Goal: Information Seeking & Learning: Compare options

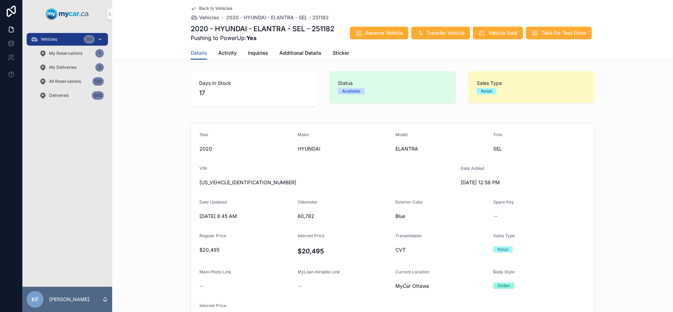
click at [61, 40] on div "Vehicles 361" at bounding box center [67, 39] width 73 height 11
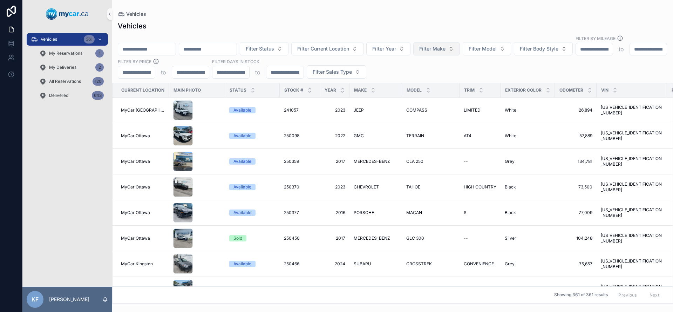
click at [446, 45] on span "Filter Make" at bounding box center [432, 48] width 26 height 7
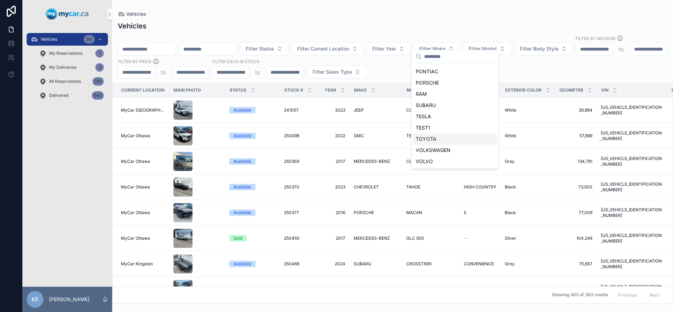
click at [443, 142] on div "TOYOTA" at bounding box center [455, 138] width 84 height 11
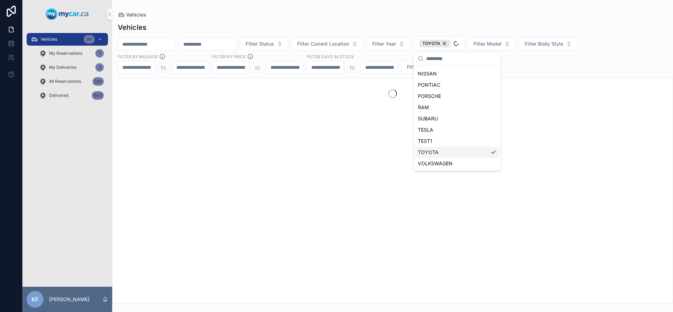
scroll to position [335, 0]
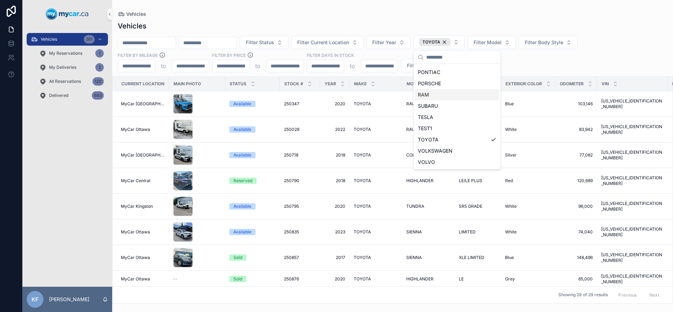
click at [392, 22] on div "Vehicles" at bounding box center [393, 26] width 550 height 10
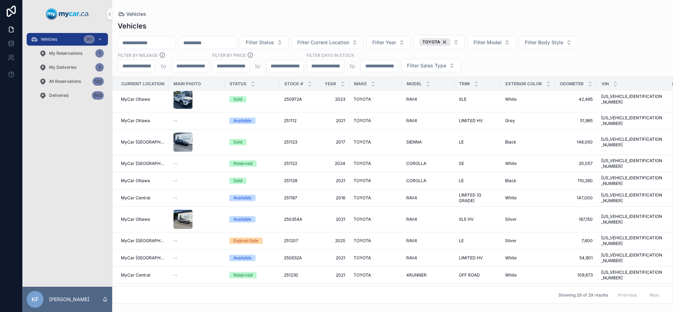
scroll to position [371, 0]
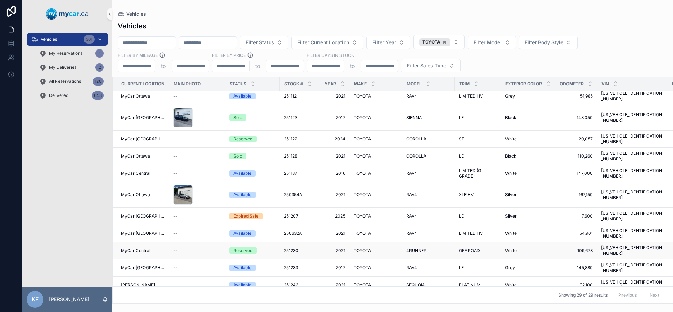
click at [243, 247] on div "Reserved" at bounding box center [243, 250] width 19 height 6
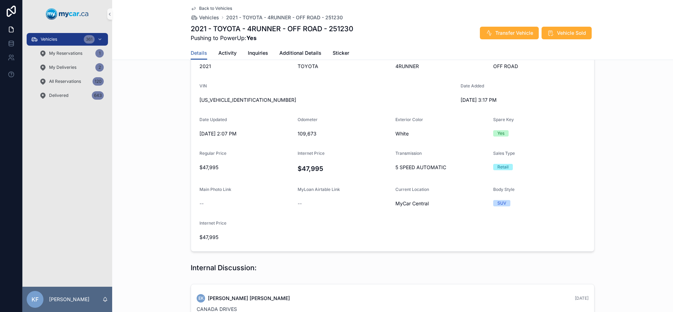
scroll to position [323, 0]
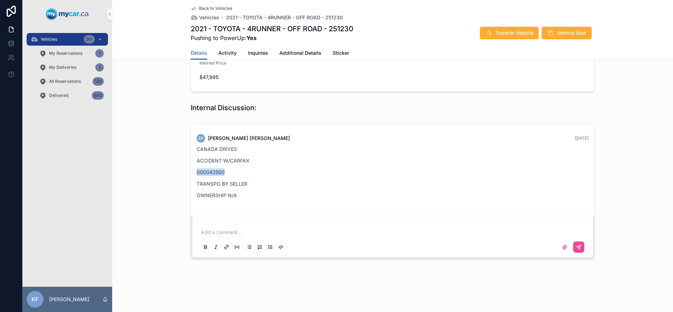
drag, startPoint x: 223, startPoint y: 173, endPoint x: 186, endPoint y: 172, distance: 36.8
click at [186, 172] on div "EK [PERSON_NAME] [DATE] CANADA DRIVES ACCIDENT W/CARFAX 000043500 TRANSPO BY SE…" at bounding box center [392, 191] width 561 height 140
click at [205, 174] on p "000043500" at bounding box center [393, 171] width 392 height 7
drag, startPoint x: 223, startPoint y: 173, endPoint x: 188, endPoint y: 171, distance: 35.1
click at [188, 171] on div "EK [PERSON_NAME] [DATE] CANADA DRIVES ACCIDENT W/CARFAX 000043500 TRANSPO BY SE…" at bounding box center [392, 191] width 561 height 140
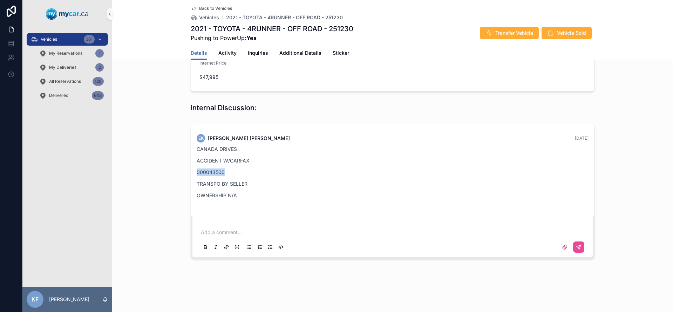
click at [212, 173] on p "000043500" at bounding box center [393, 171] width 392 height 7
drag, startPoint x: 238, startPoint y: 150, endPoint x: 190, endPoint y: 149, distance: 48.1
click at [193, 149] on div "EK [PERSON_NAME] [DATE] CANADA DRIVES ACCIDENT W/CARFAX 000043500 TRANSPO BY SE…" at bounding box center [393, 168] width 400 height 77
click at [207, 151] on p "CANADA DRIVES" at bounding box center [393, 148] width 392 height 7
drag, startPoint x: 256, startPoint y: 152, endPoint x: 183, endPoint y: 144, distance: 73.4
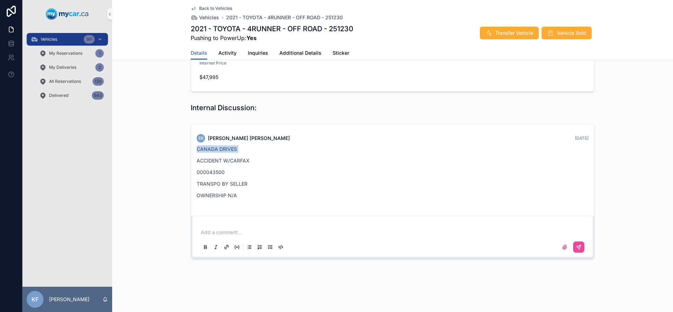
click at [183, 144] on div "EK [PERSON_NAME] [DATE] CANADA DRIVES ACCIDENT W/CARFAX 000043500 TRANSPO BY SE…" at bounding box center [392, 191] width 561 height 140
click at [219, 151] on p "CANADA DRIVES" at bounding box center [393, 148] width 392 height 7
drag, startPoint x: 249, startPoint y: 149, endPoint x: 159, endPoint y: 146, distance: 90.5
click at [159, 146] on div "EK [PERSON_NAME] [DATE] CANADA DRIVES ACCIDENT W/CARFAX 000043500 TRANSPO BY SE…" at bounding box center [392, 191] width 561 height 140
click at [248, 151] on p "CANADA DRIVES" at bounding box center [393, 148] width 392 height 7
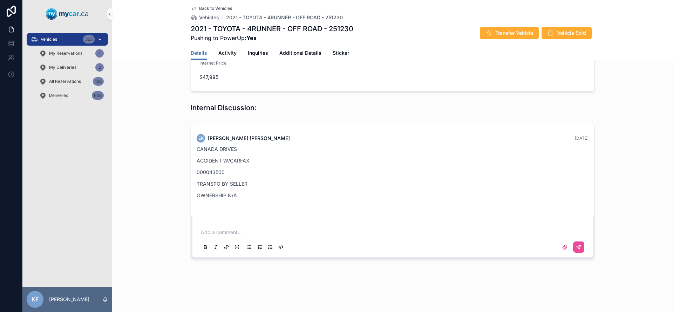
click at [69, 38] on div "Vehicles 363" at bounding box center [67, 39] width 73 height 11
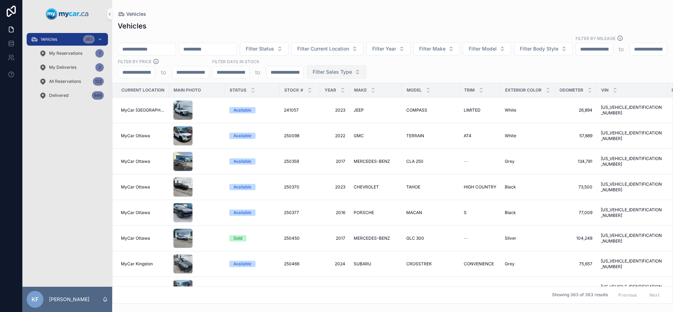
click at [352, 68] on span "Filter Sales Type" at bounding box center [332, 71] width 39 height 7
click at [412, 92] on div "Wholesale" at bounding box center [431, 93] width 84 height 11
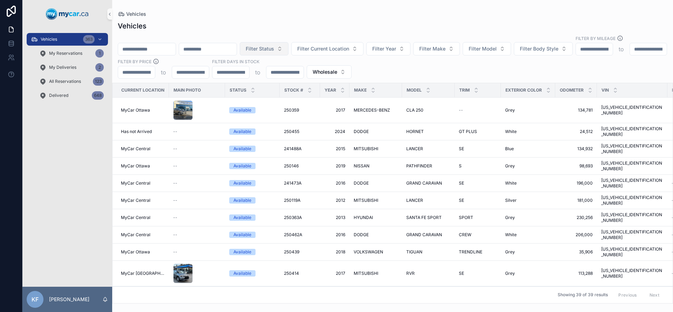
click at [289, 45] on button "Filter Status" at bounding box center [264, 48] width 49 height 13
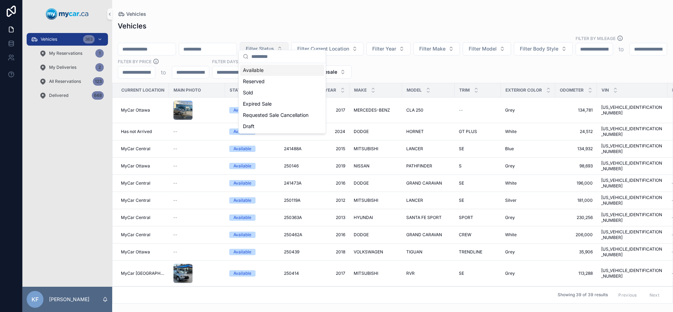
click at [289, 45] on button "Filter Status" at bounding box center [264, 48] width 49 height 13
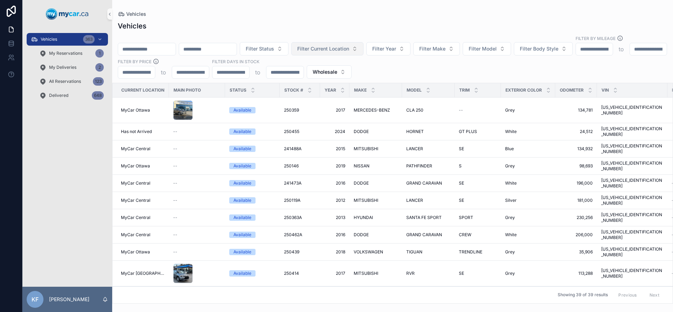
click at [349, 45] on span "Filter Current Location" at bounding box center [323, 48] width 52 height 7
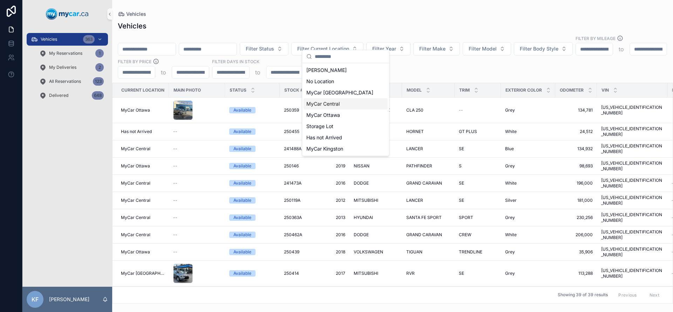
click at [337, 105] on span "MyCar Central" at bounding box center [322, 103] width 33 height 7
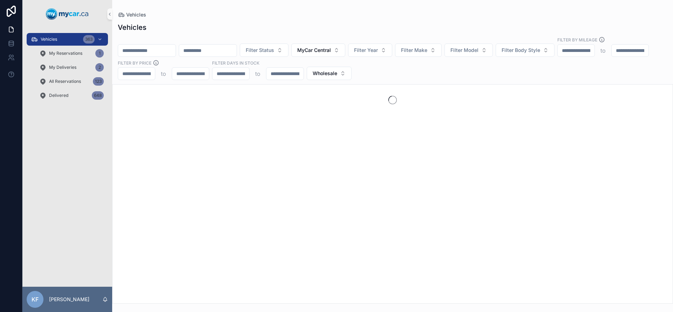
click at [418, 31] on div "Vehicles" at bounding box center [393, 27] width 550 height 10
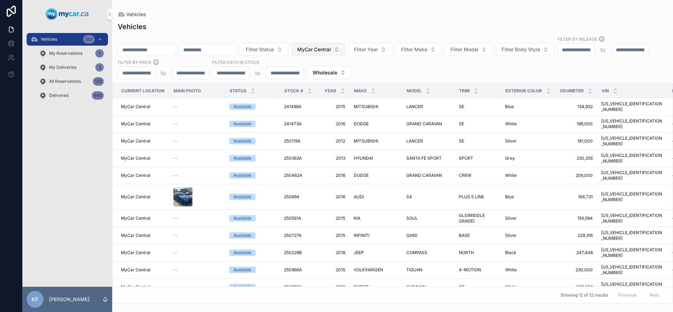
click at [331, 53] on span "MyCar Central" at bounding box center [314, 49] width 34 height 7
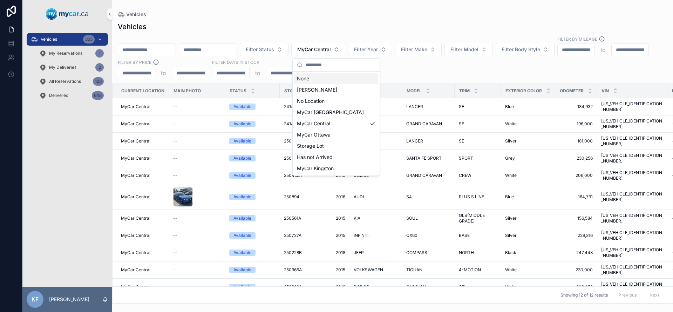
click at [320, 82] on div "None" at bounding box center [336, 78] width 84 height 11
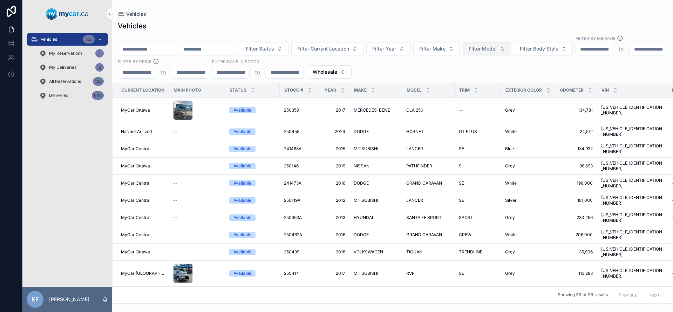
click at [491, 45] on span "Filter Model" at bounding box center [483, 48] width 28 height 7
click at [400, 19] on div "Vehicles Filter Status Filter Current Location Filter Year Filter Make Filter M…" at bounding box center [392, 160] width 561 height 286
click at [446, 45] on span "Filter Make" at bounding box center [432, 48] width 26 height 7
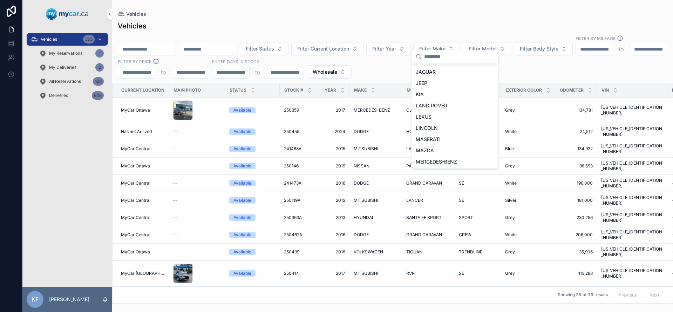
scroll to position [190, 0]
click at [427, 92] on div "KIA" at bounding box center [455, 93] width 84 height 11
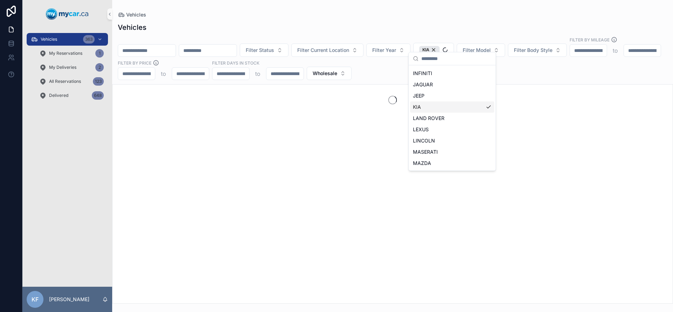
scroll to position [201, 0]
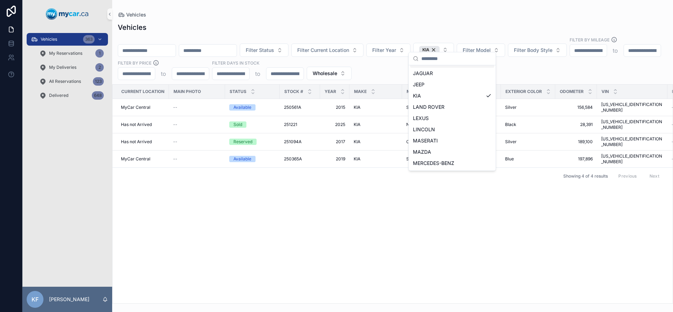
click at [491, 24] on div "Vehicles" at bounding box center [393, 27] width 550 height 10
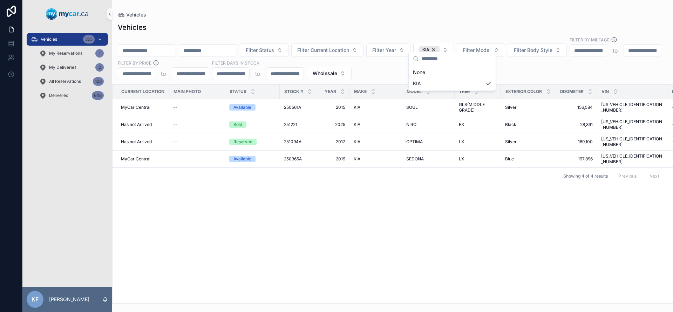
scroll to position [0, 0]
click at [491, 47] on span "Filter Model" at bounding box center [477, 50] width 28 height 7
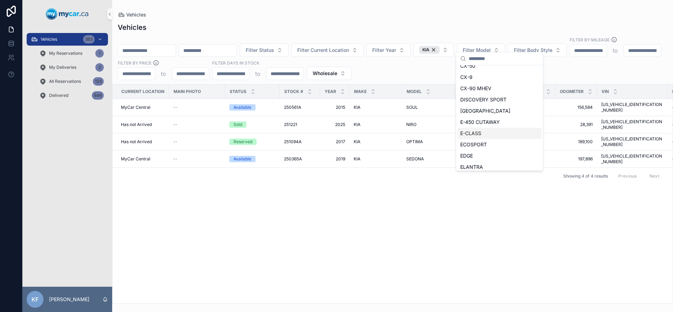
scroll to position [653, 0]
click at [384, 172] on div "Current Location Main Photo Status Stock # Year Make Model Trim Exterior Color …" at bounding box center [393, 194] width 560 height 218
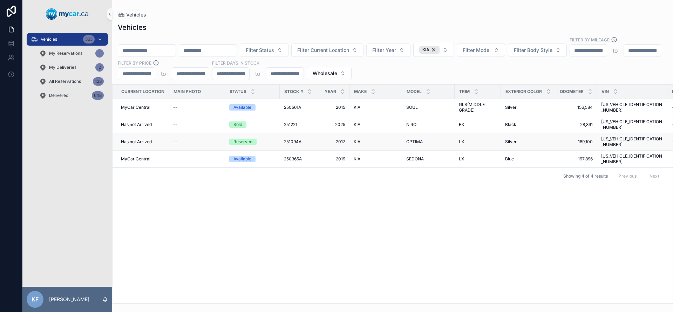
click at [240, 139] on div "Reserved" at bounding box center [243, 142] width 19 height 6
